Goal: Complete application form

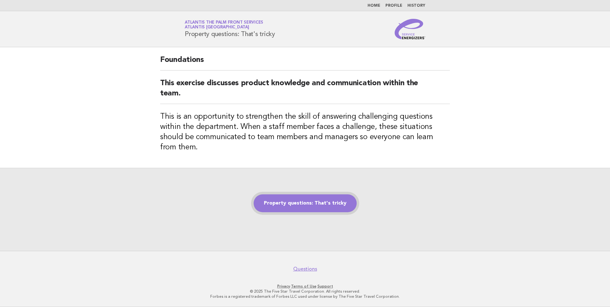
click at [301, 199] on link "Property questions: That's tricky" at bounding box center [304, 203] width 103 height 18
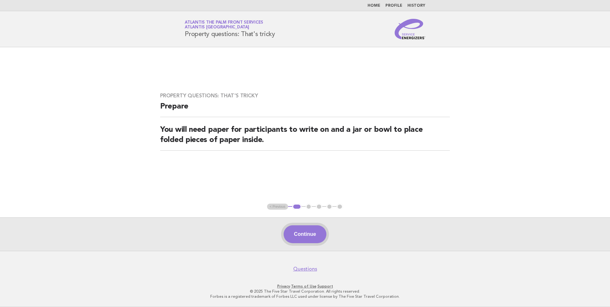
click at [292, 230] on button "Continue" at bounding box center [304, 234] width 42 height 18
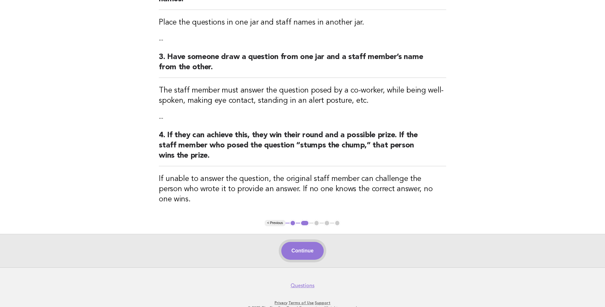
click at [304, 242] on button "Continue" at bounding box center [302, 251] width 42 height 18
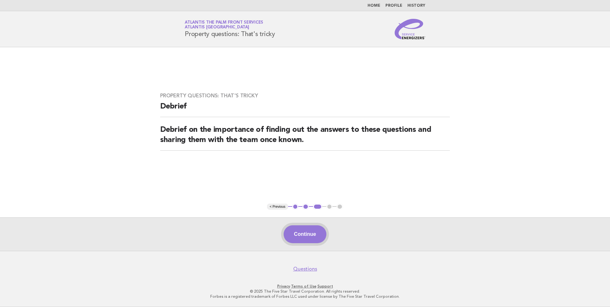
click at [311, 230] on button "Continue" at bounding box center [304, 234] width 42 height 18
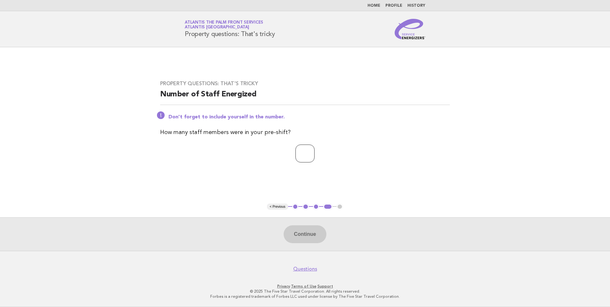
click at [295, 156] on input "number" at bounding box center [304, 153] width 19 height 18
click at [297, 150] on input "number" at bounding box center [304, 153] width 19 height 18
type input "**"
click at [306, 230] on button "Continue" at bounding box center [304, 234] width 42 height 18
